Goal: Obtain resource: Download file/media

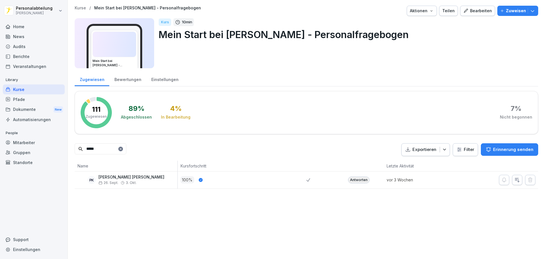
click at [353, 180] on div "Antworten" at bounding box center [359, 179] width 22 height 7
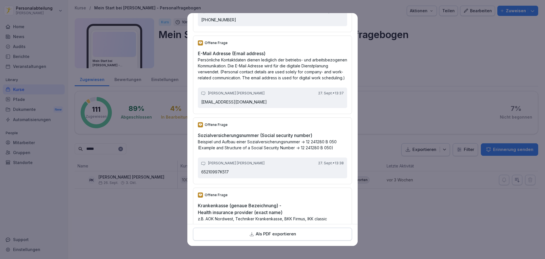
scroll to position [1079, 0]
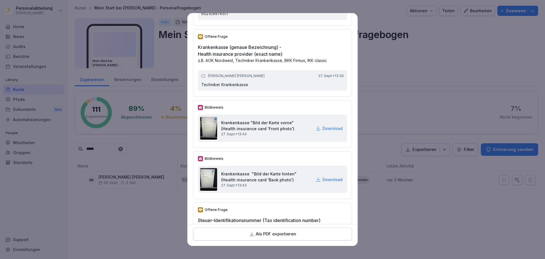
click at [327, 131] on p "Download" at bounding box center [333, 128] width 20 height 6
click at [323, 182] on p "Download" at bounding box center [333, 179] width 20 height 6
click at [324, 182] on p "Download" at bounding box center [333, 179] width 20 height 6
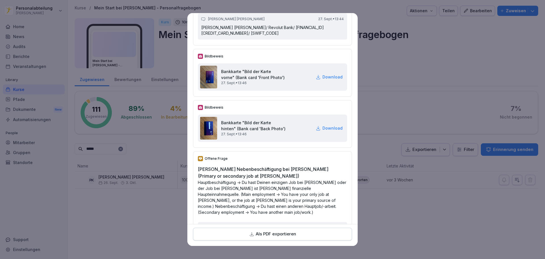
scroll to position [1392, 0]
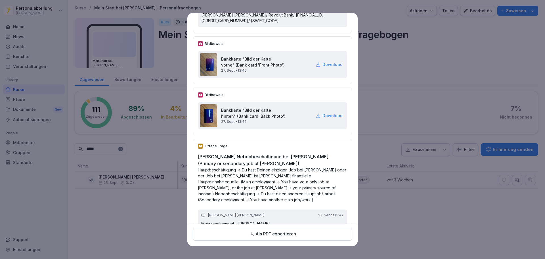
click at [323, 67] on p "Download" at bounding box center [333, 64] width 20 height 6
click at [323, 118] on p "Download" at bounding box center [333, 115] width 20 height 6
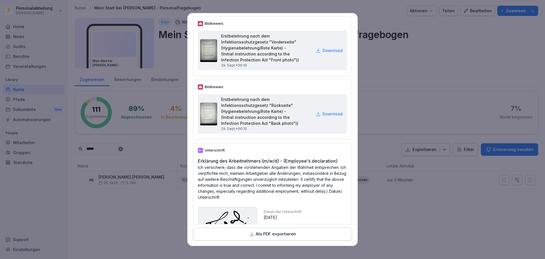
scroll to position [2030, 0]
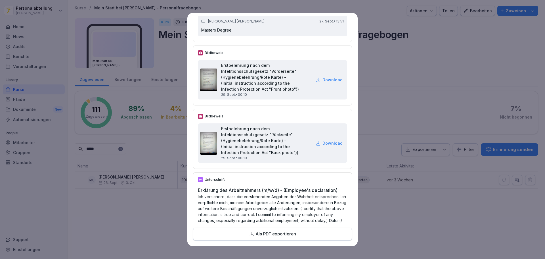
click at [323, 83] on p "Download" at bounding box center [333, 80] width 20 height 6
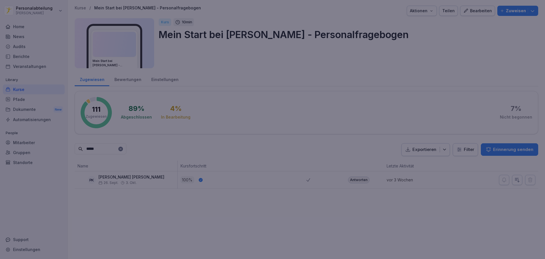
click at [468, 59] on div at bounding box center [272, 129] width 545 height 259
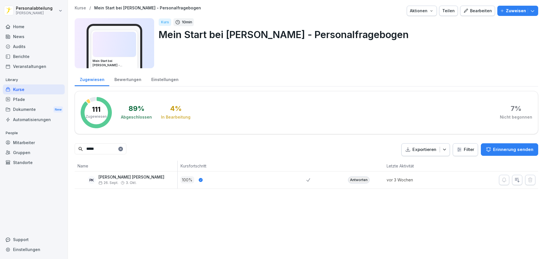
click at [25, 112] on div "Dokumente New" at bounding box center [34, 109] width 62 height 11
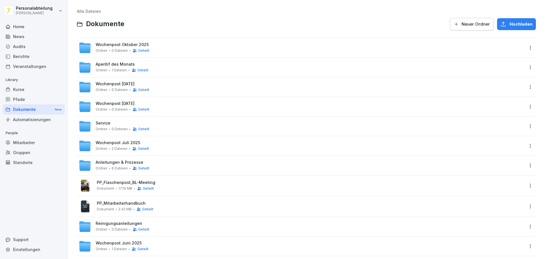
scroll to position [28, 0]
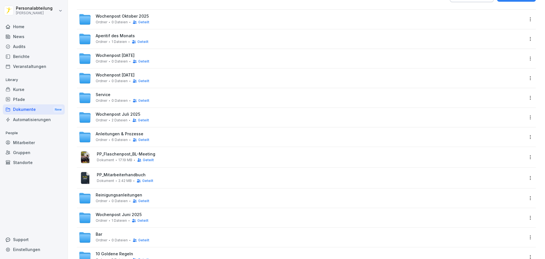
click at [34, 144] on div "Mitarbeiter" at bounding box center [34, 142] width 62 height 10
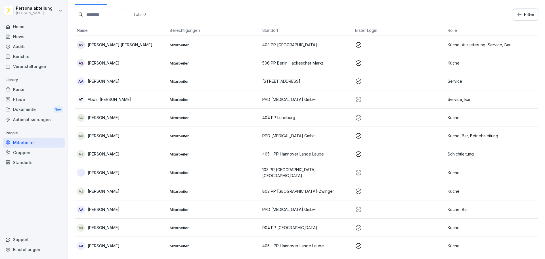
scroll to position [6, 0]
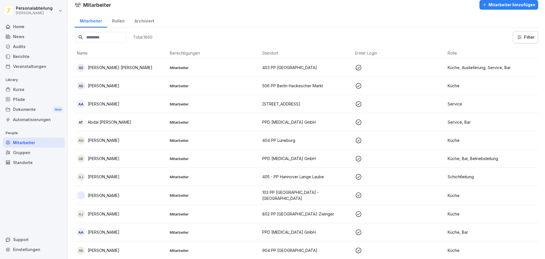
click at [123, 36] on input at bounding box center [101, 37] width 52 height 11
click at [30, 97] on div "Pfade" at bounding box center [34, 99] width 62 height 10
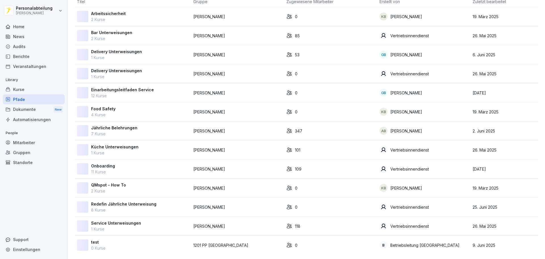
scroll to position [46, 0]
click at [114, 163] on p "Onboarding" at bounding box center [103, 166] width 24 height 6
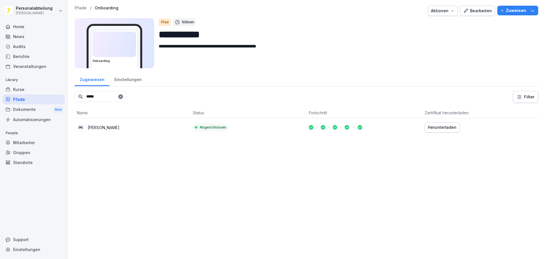
click at [443, 130] on div "Herunterladen" at bounding box center [442, 127] width 29 height 6
drag, startPoint x: 105, startPoint y: 98, endPoint x: 46, endPoint y: 99, distance: 58.8
click at [50, 98] on div "**********" at bounding box center [272, 129] width 545 height 259
type input "*****"
click at [443, 127] on div "Herunterladen" at bounding box center [442, 127] width 29 height 6
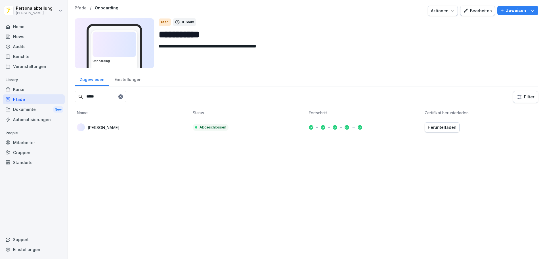
click at [26, 87] on div "Kurse" at bounding box center [34, 89] width 62 height 10
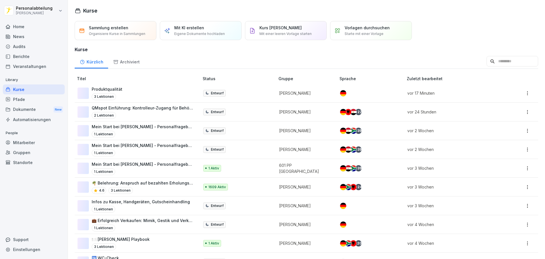
click at [487, 62] on input at bounding box center [513, 61] width 52 height 11
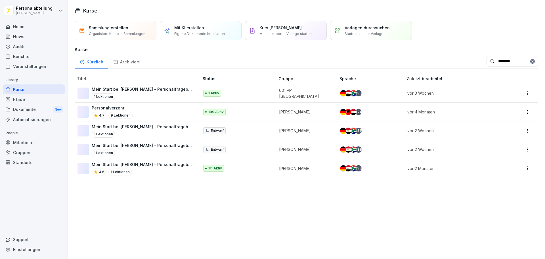
type input "********"
click at [174, 173] on div "4.6 1 Lektionen" at bounding box center [143, 171] width 102 height 7
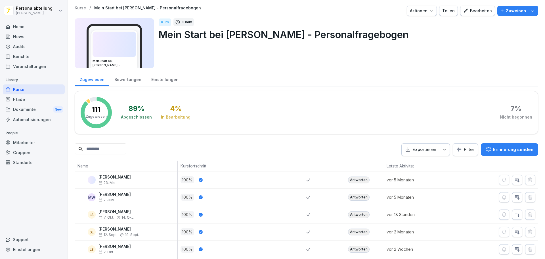
click at [105, 144] on input at bounding box center [101, 148] width 52 height 11
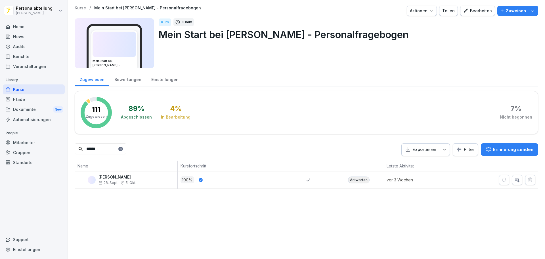
type input "******"
click at [355, 181] on div "Antworten" at bounding box center [359, 179] width 22 height 7
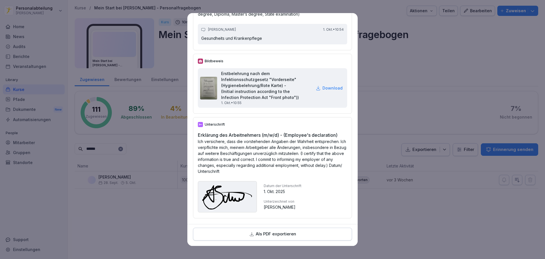
scroll to position [1975, 0]
click at [280, 232] on p "Als PDF exportieren" at bounding box center [276, 234] width 40 height 7
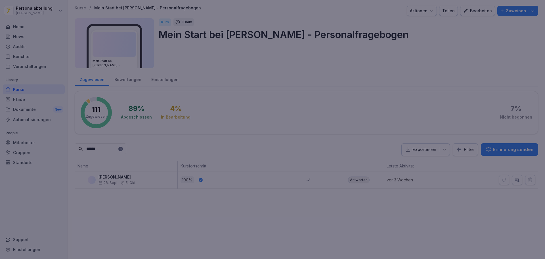
click at [399, 28] on div at bounding box center [272, 129] width 545 height 259
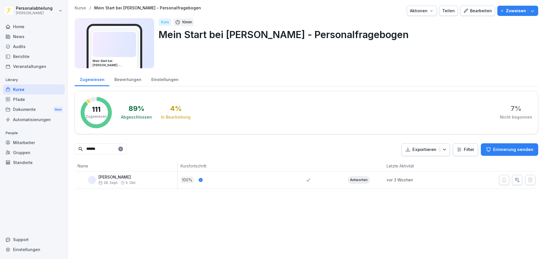
click at [349, 178] on div "Antworten" at bounding box center [359, 179] width 22 height 7
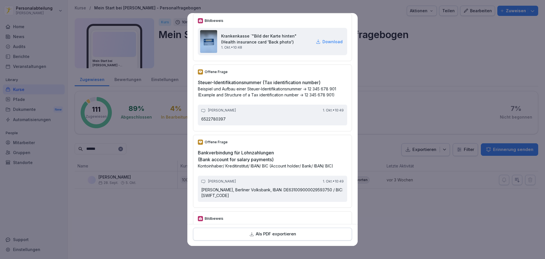
scroll to position [1250, 0]
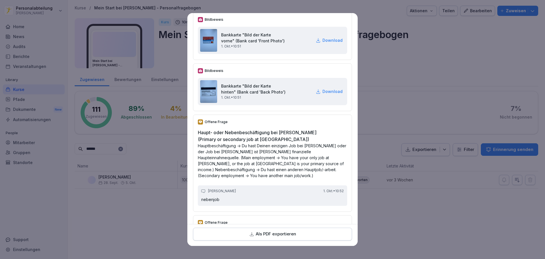
click at [324, 43] on p "Download" at bounding box center [333, 40] width 20 height 6
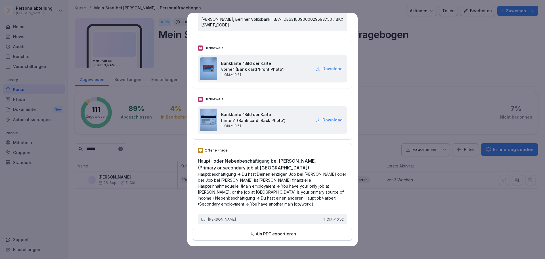
click at [323, 72] on p "Download" at bounding box center [333, 69] width 20 height 6
click at [323, 123] on p "Download" at bounding box center [333, 120] width 20 height 6
drag, startPoint x: 314, startPoint y: 33, endPoint x: 313, endPoint y: 87, distance: 54.8
click at [314, 28] on p "Aylin Schnarr, Berliner Volksbank, IBAN: DE631009000029593750 / BIC: BEVODEBB" at bounding box center [272, 21] width 143 height 11
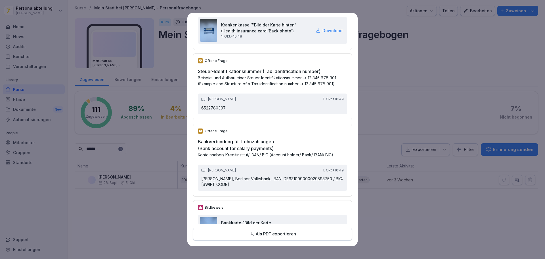
scroll to position [981, 0]
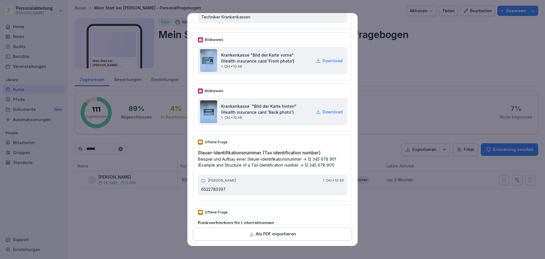
click at [323, 64] on p "Download" at bounding box center [333, 61] width 20 height 6
click at [282, 20] on p "Techniker Krankenkassen" at bounding box center [272, 17] width 143 height 6
click at [323, 115] on p "Download" at bounding box center [333, 112] width 20 height 6
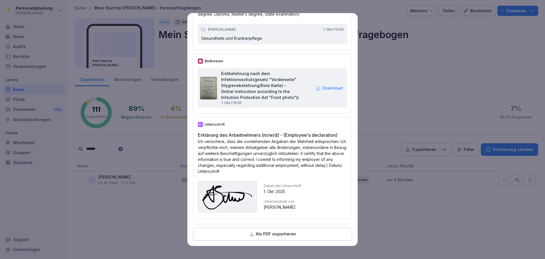
scroll to position [1975, 0]
click at [325, 85] on p "Download" at bounding box center [333, 88] width 20 height 6
click at [324, 86] on p "Download" at bounding box center [333, 88] width 20 height 6
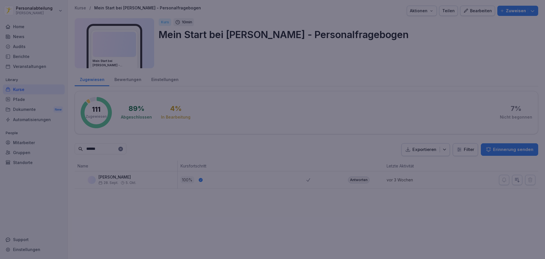
click at [410, 207] on div at bounding box center [272, 129] width 545 height 259
